Goal: Information Seeking & Learning: Learn about a topic

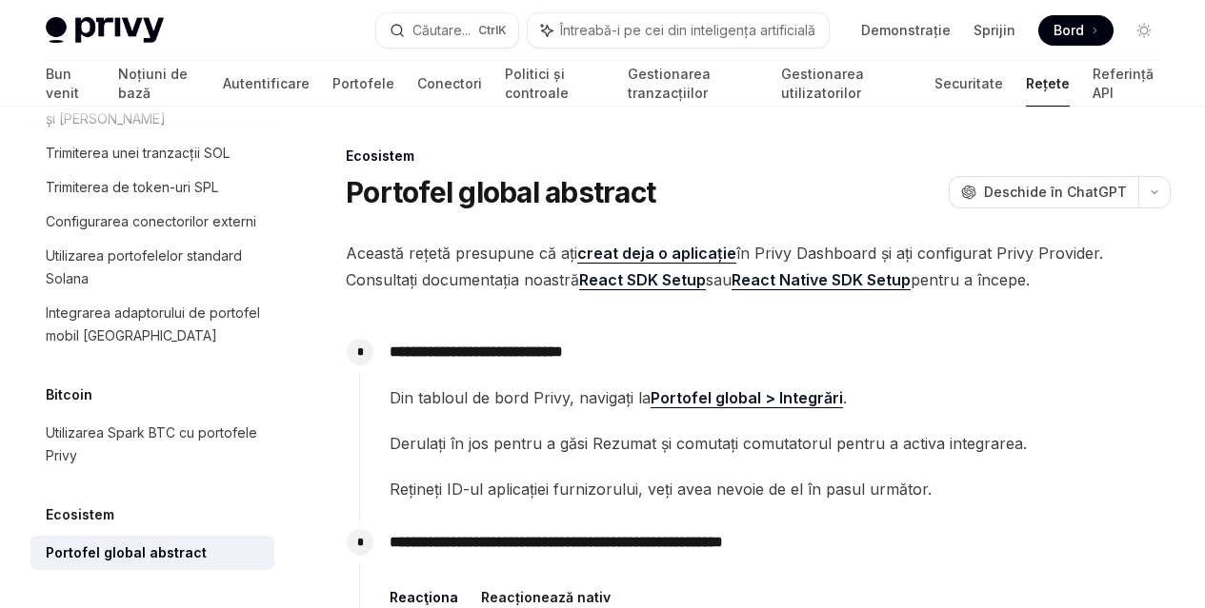
scroll to position [5, 0]
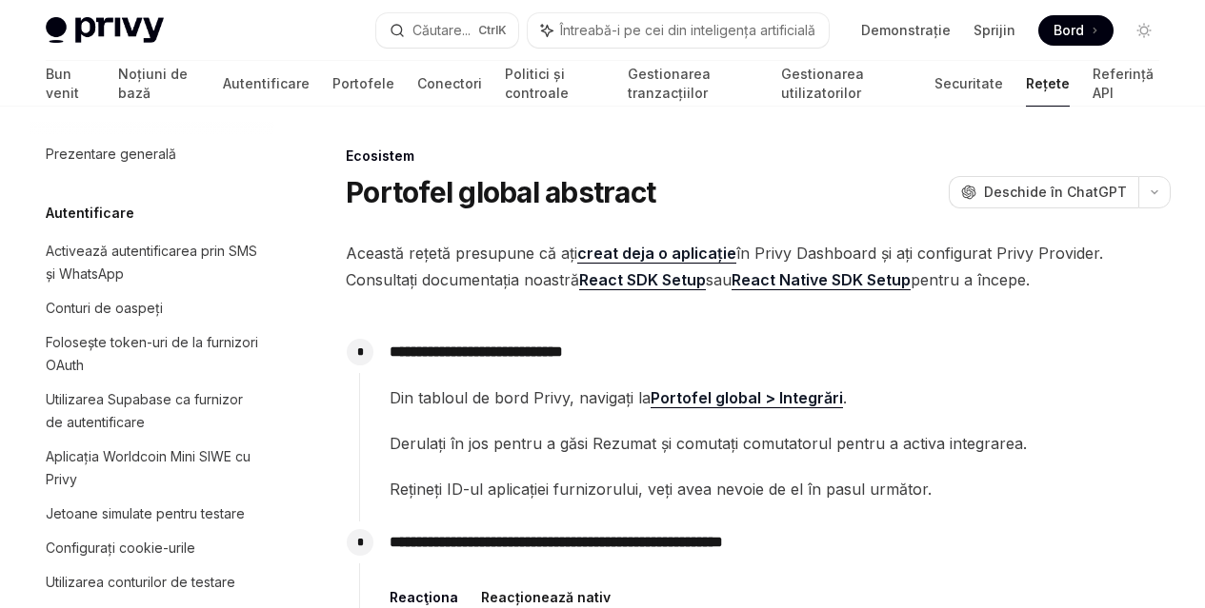
scroll to position [3469, 0]
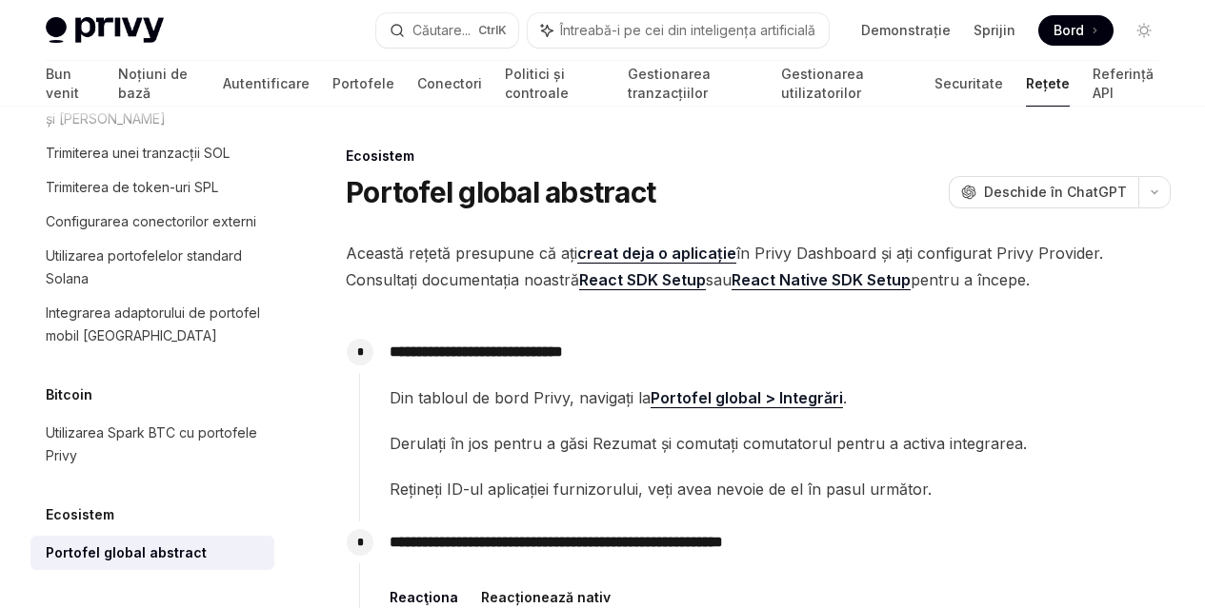
click at [681, 263] on font "creat deja o aplicație" at bounding box center [656, 253] width 159 height 19
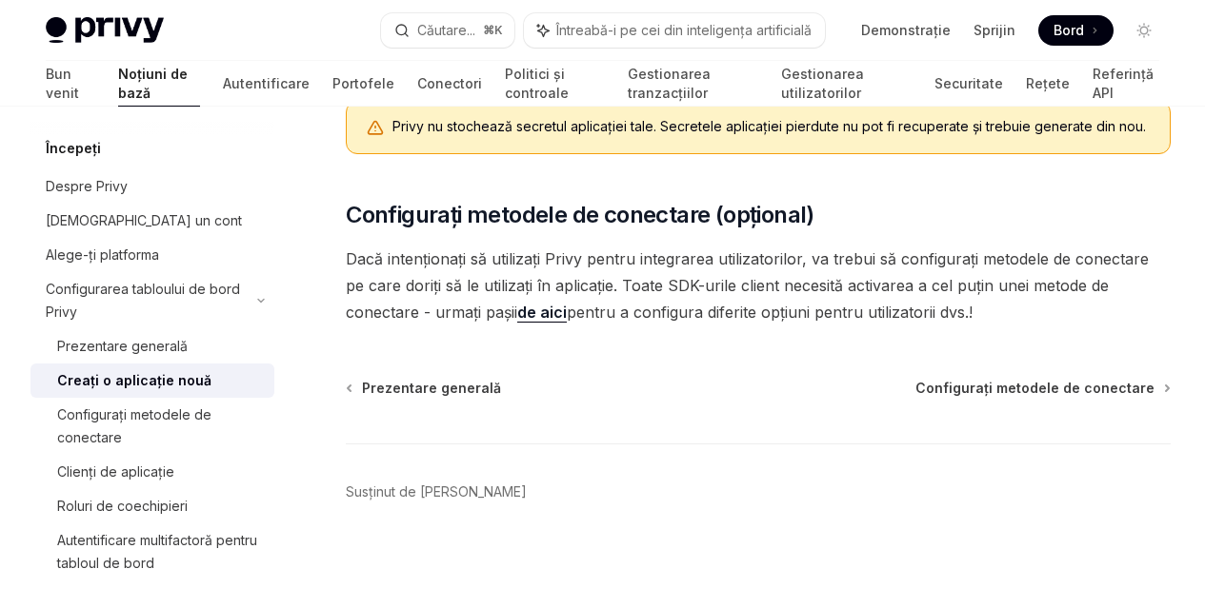
scroll to position [966, 0]
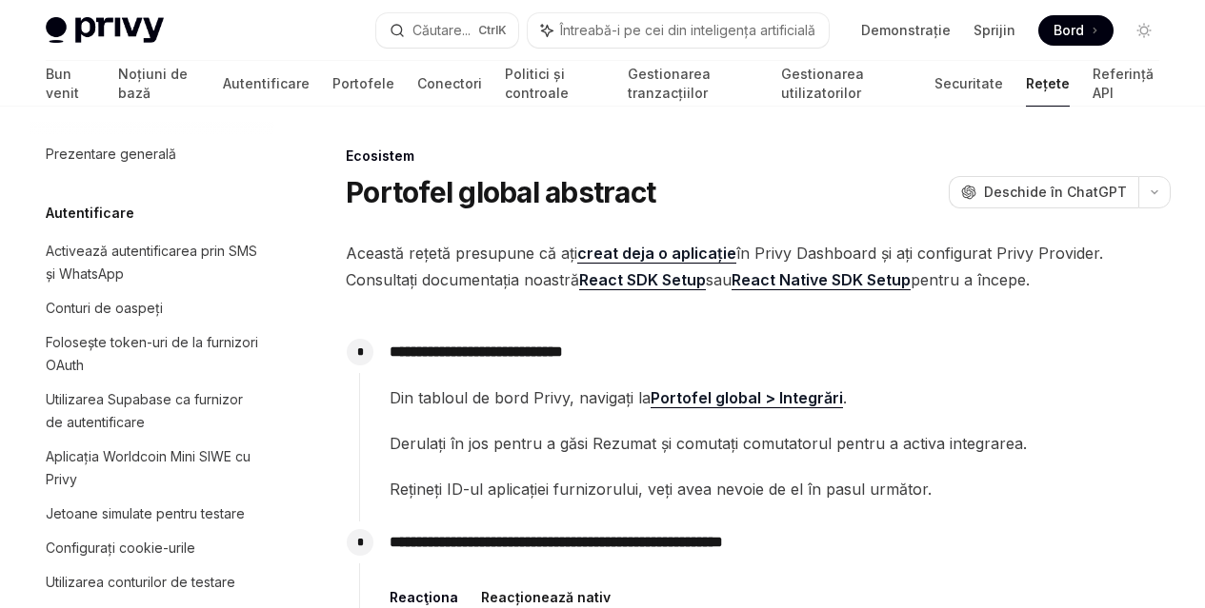
scroll to position [3469, 0]
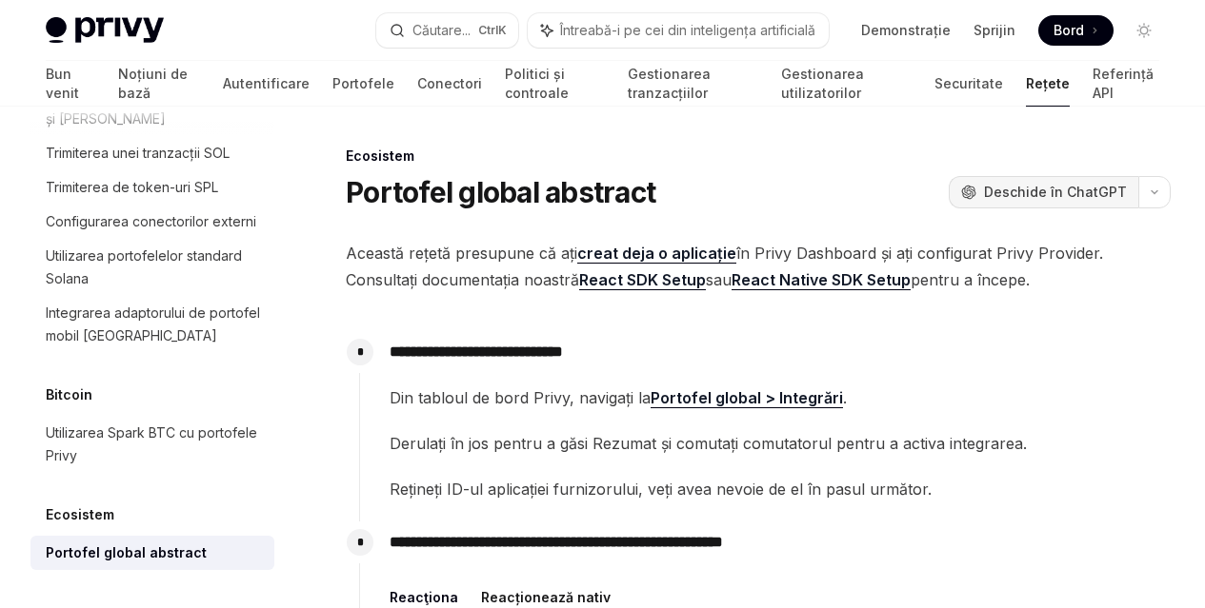
click at [984, 200] on font "Deschide în ChatGPT" at bounding box center [1055, 192] width 143 height 16
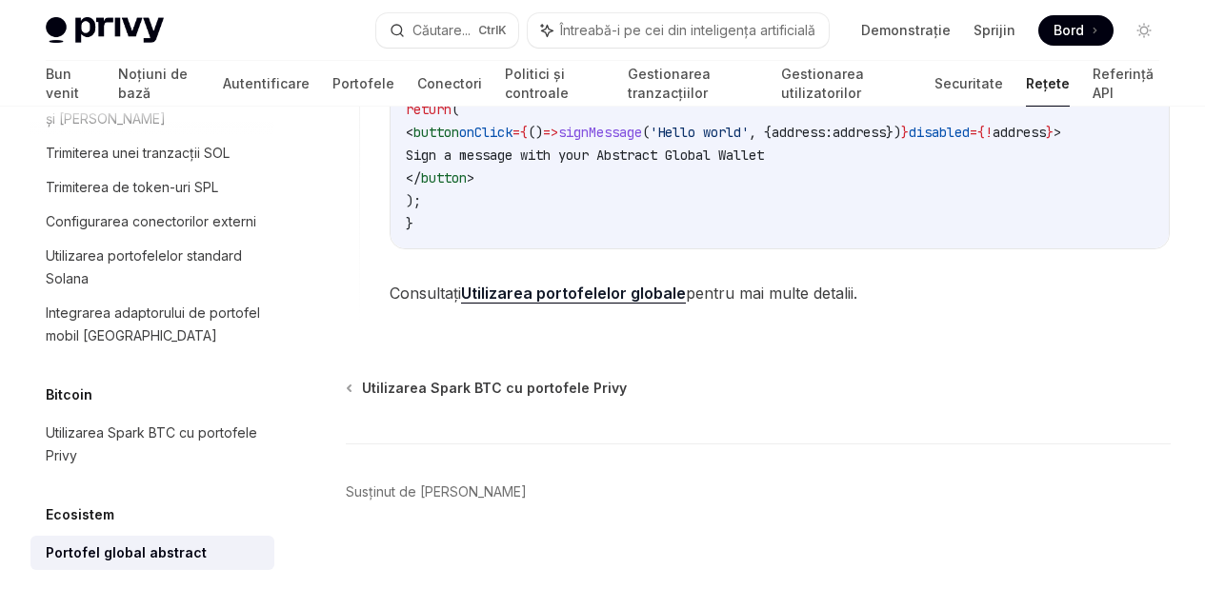
scroll to position [1720, 0]
click at [583, 303] on font "Utilizarea portofelelor globale" at bounding box center [573, 293] width 225 height 19
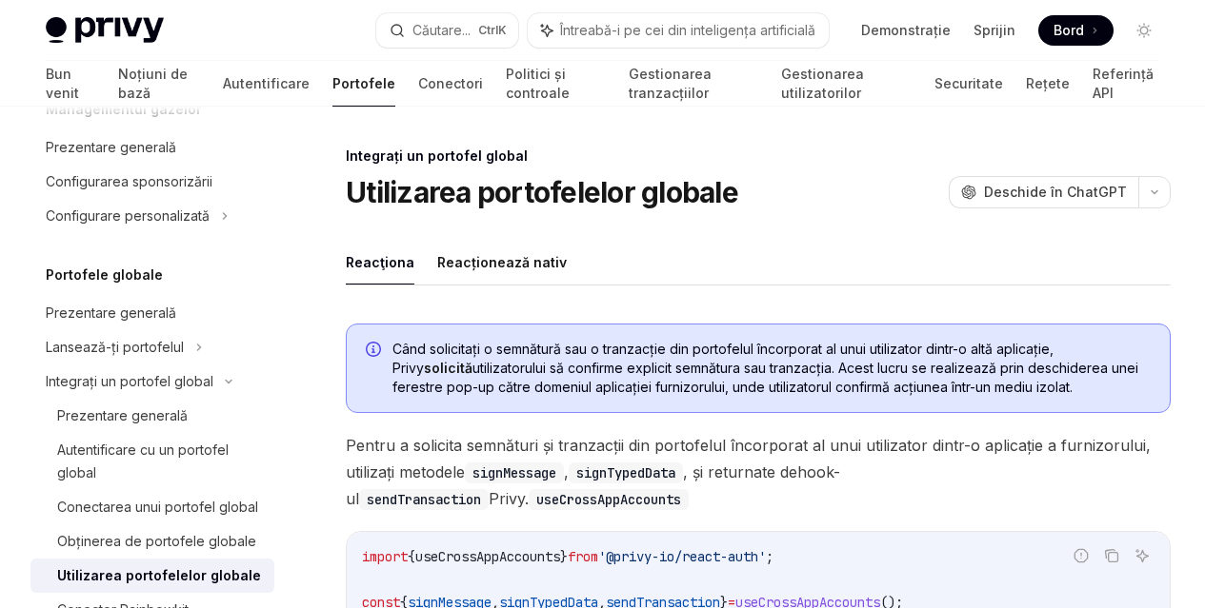
scroll to position [1427, 0]
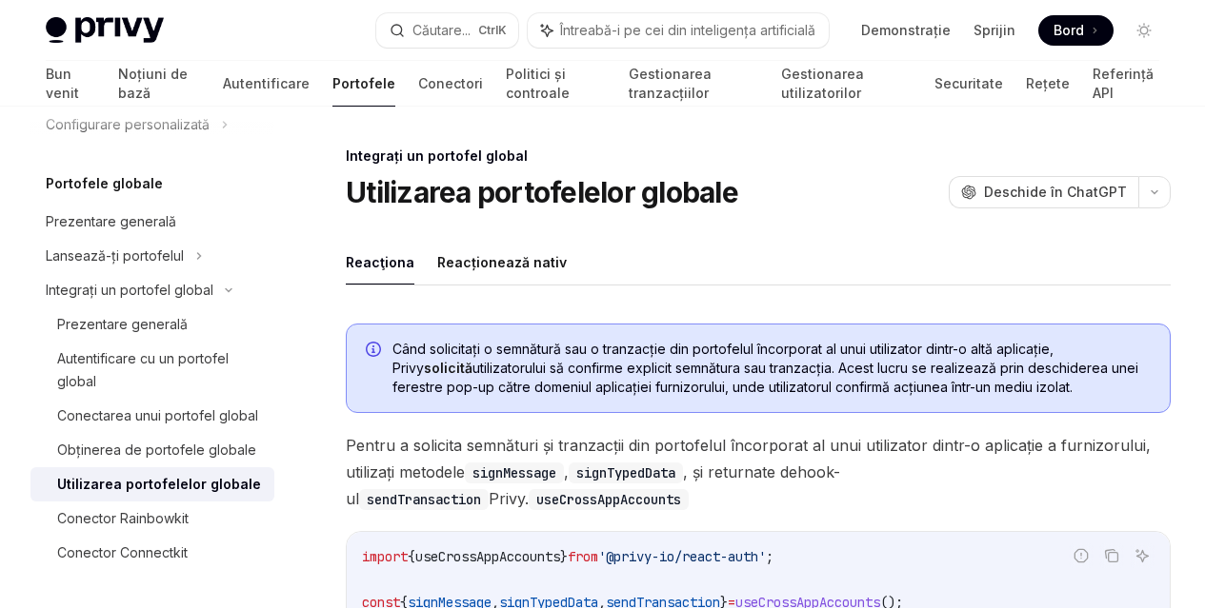
type textarea "*"
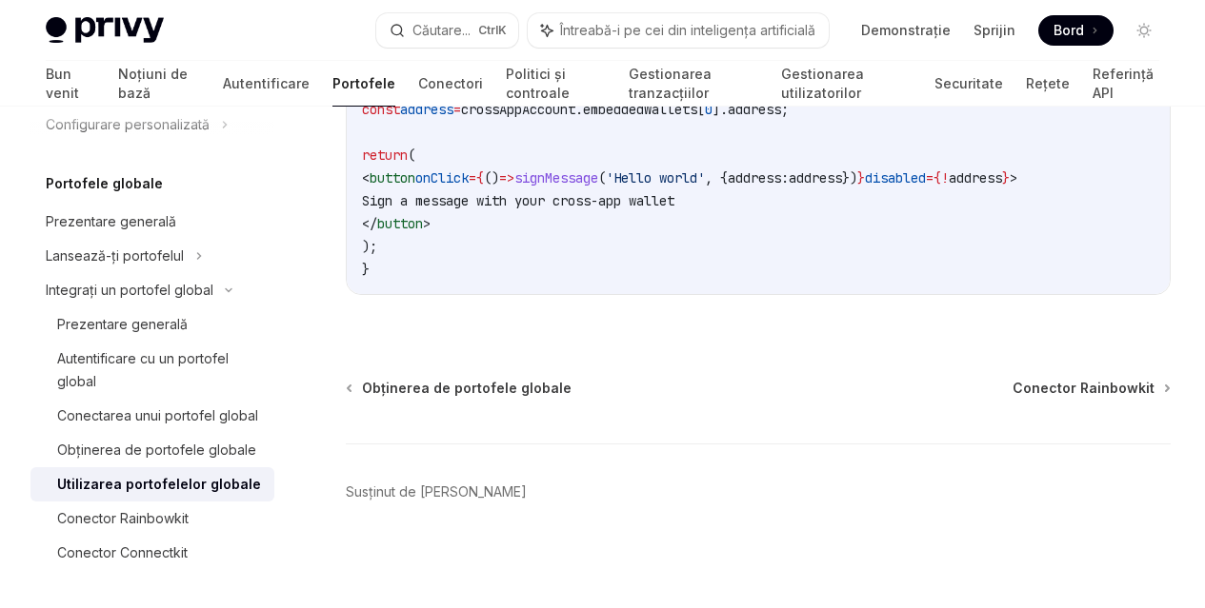
scroll to position [3556, 0]
